Goal: Information Seeking & Learning: Find specific fact

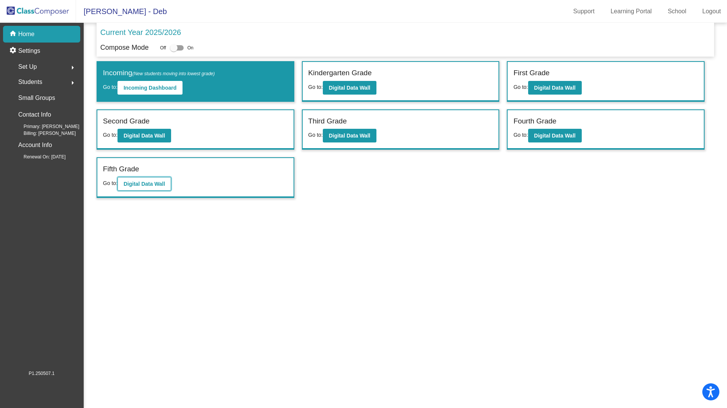
click at [154, 184] on b "Digital Data Wall" at bounding box center [144, 184] width 41 height 6
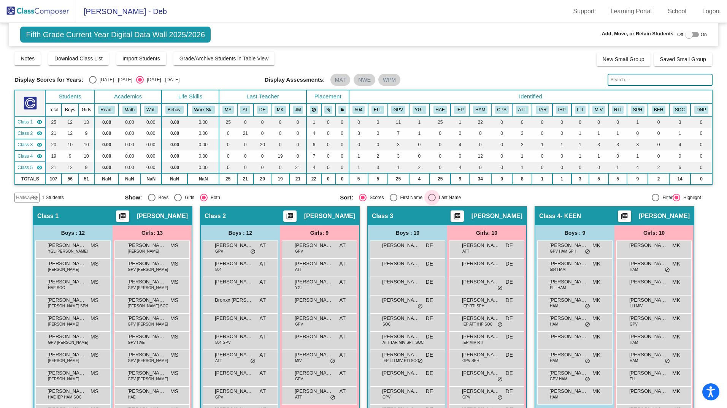
click at [431, 196] on div "Select an option" at bounding box center [432, 198] width 8 height 8
click at [431, 201] on input "Last Name" at bounding box center [431, 201] width 0 height 0
radio input "true"
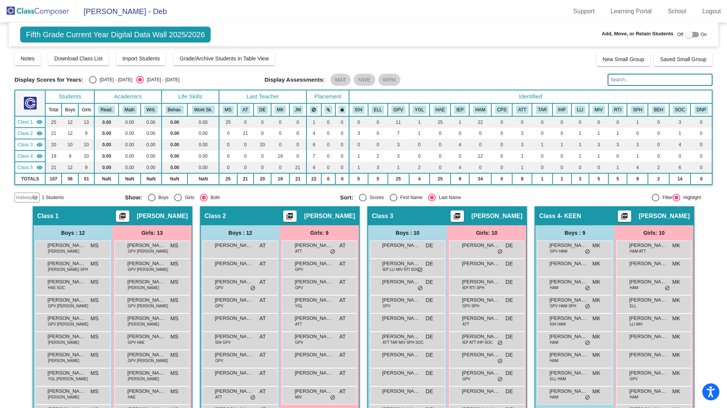
click at [613, 80] on input "text" at bounding box center [659, 80] width 105 height 12
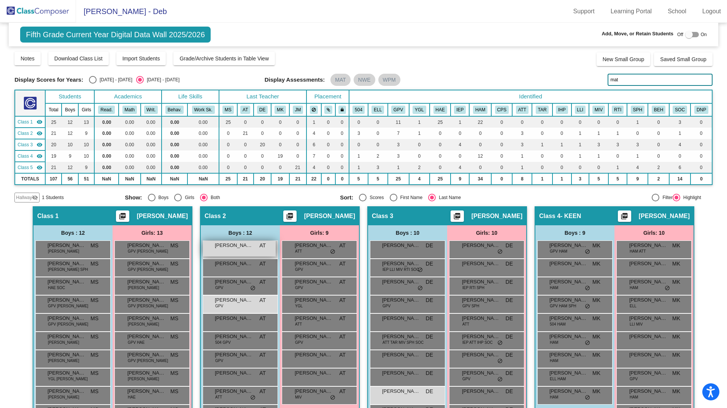
type input "mat"
click at [242, 247] on span "[PERSON_NAME] [PERSON_NAME]" at bounding box center [234, 246] width 38 height 8
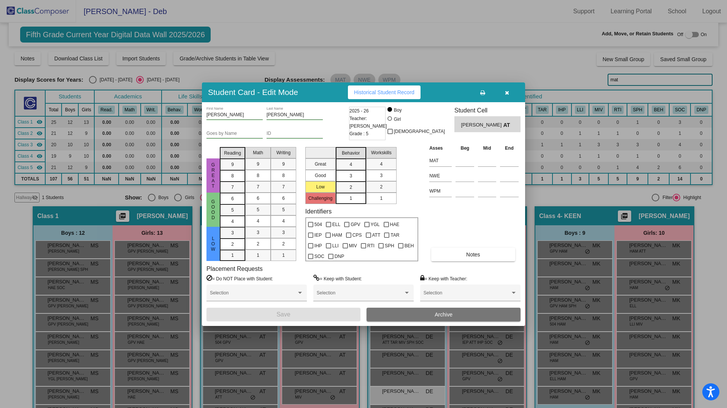
click at [508, 92] on icon "button" at bounding box center [507, 92] width 4 height 5
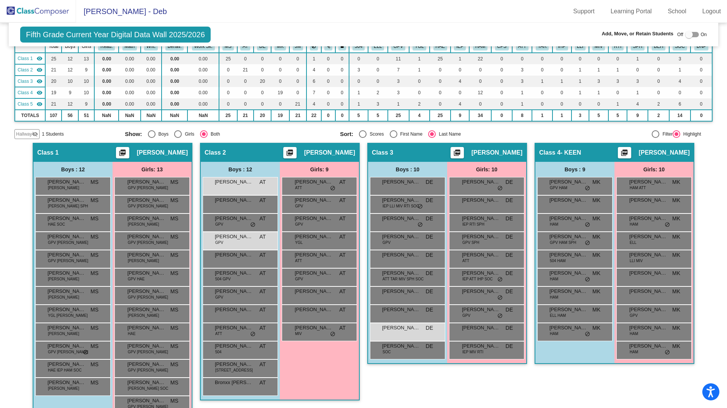
scroll to position [65, 0]
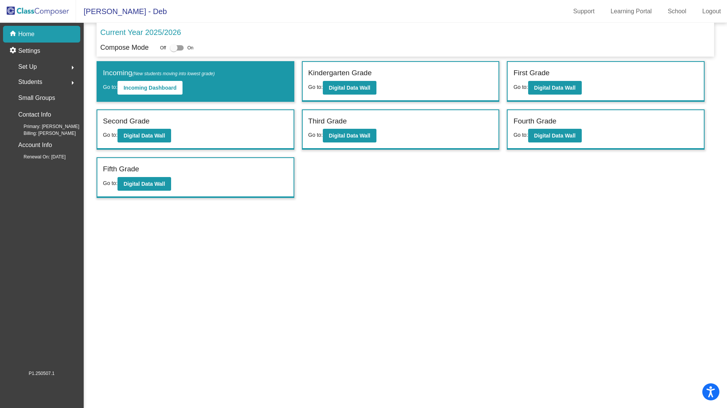
click at [281, 350] on mat-sidenav-content "Current Year 2025/2026 Compose Mode Off On Incoming (New students moving into l…" at bounding box center [405, 215] width 643 height 385
click at [135, 182] on b "Digital Data Wall" at bounding box center [144, 184] width 41 height 6
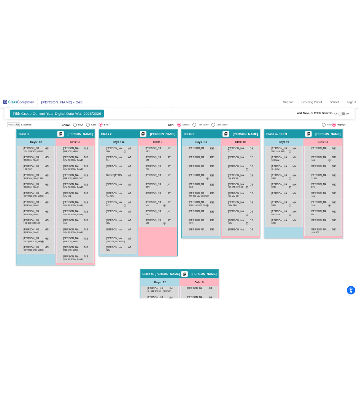
scroll to position [141, 0]
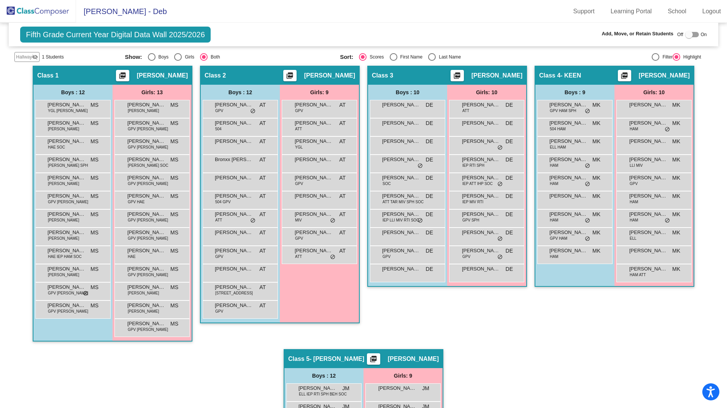
click at [428, 57] on div "Select an option" at bounding box center [432, 57] width 8 height 8
click at [431, 61] on input "Last Name" at bounding box center [431, 61] width 0 height 0
radio input "true"
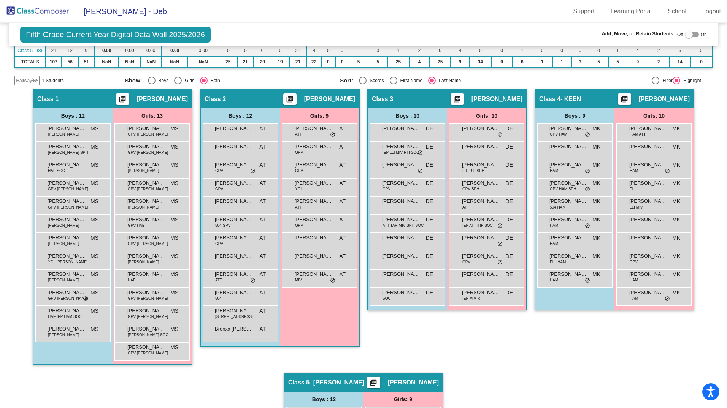
scroll to position [118, 0]
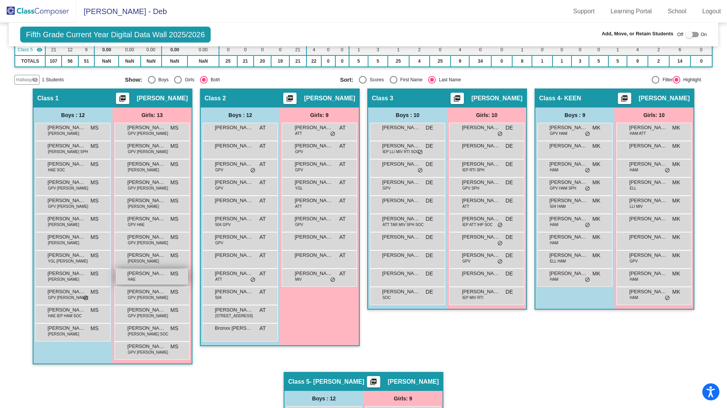
click at [150, 277] on span "[PERSON_NAME]" at bounding box center [146, 274] width 38 height 8
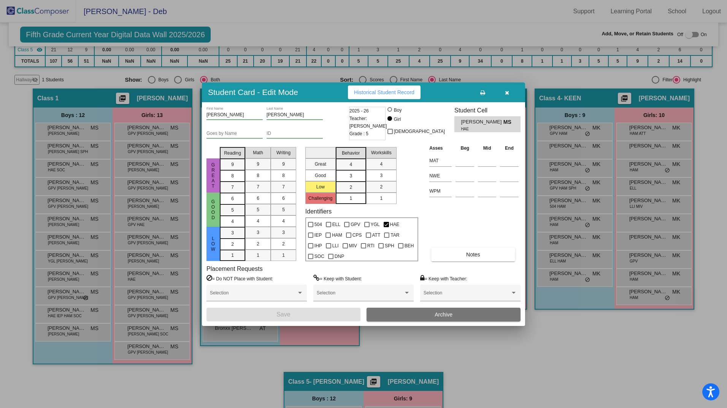
click at [506, 92] on icon "button" at bounding box center [507, 92] width 4 height 5
